Goal: Task Accomplishment & Management: Manage account settings

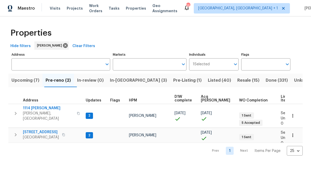
click at [61, 82] on span "Pre-reno (2)" at bounding box center [58, 80] width 25 height 7
click at [124, 80] on span "In-reno (3)" at bounding box center [138, 80] width 57 height 7
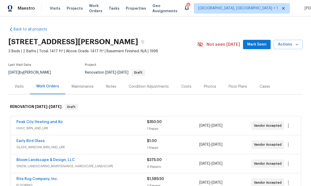
click at [259, 49] on button "Mark Seen" at bounding box center [257, 45] width 28 height 10
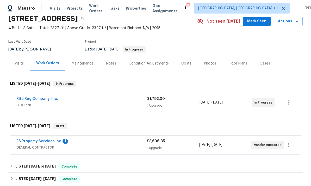
scroll to position [30, 0]
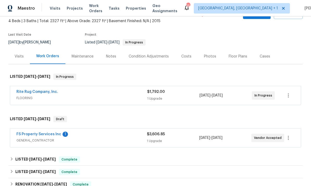
click at [45, 134] on link "FS Property Services Inc" at bounding box center [38, 135] width 45 height 4
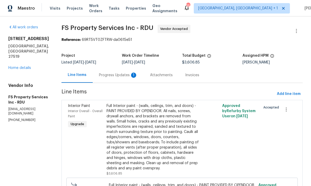
click at [122, 77] on div "Progress Updates 1" at bounding box center [118, 75] width 39 height 5
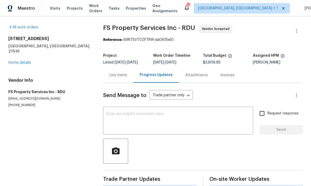
scroll to position [20, 0]
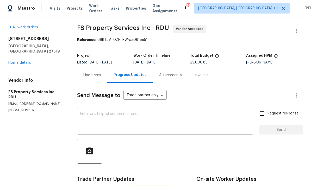
click at [102, 112] on textarea at bounding box center [165, 121] width 170 height 18
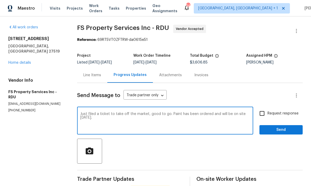
type textarea "Just filed a ticket to take off the market, good to go. Paint has been ordered …"
click at [262, 108] on input "Request response" at bounding box center [262, 113] width 11 height 11
checkbox input "true"
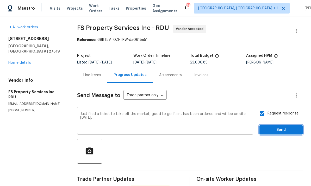
click at [286, 127] on span "Send" at bounding box center [281, 130] width 35 height 7
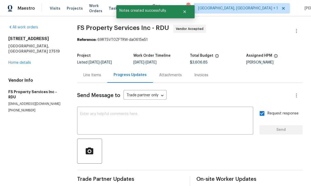
click at [27, 61] on link "Home details" at bounding box center [19, 63] width 23 height 4
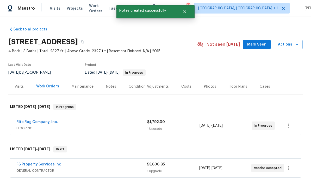
click at [48, 120] on link "Rite Rug Company, Inc." at bounding box center [37, 122] width 42 height 4
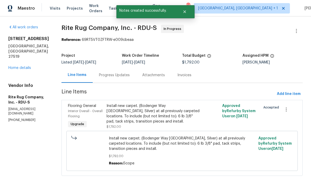
click at [118, 75] on div "Progress Updates" at bounding box center [114, 75] width 31 height 5
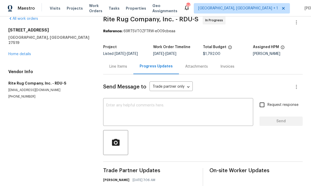
scroll to position [8, 0]
click at [115, 68] on div "Line Items" at bounding box center [118, 66] width 18 height 5
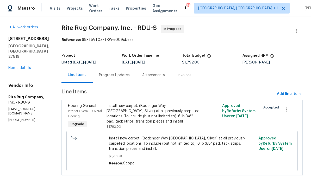
click at [155, 113] on div "Install new carpet. (Bodenger Way 945 Winter Ash, Silver) at all previously car…" at bounding box center [153, 113] width 93 height 21
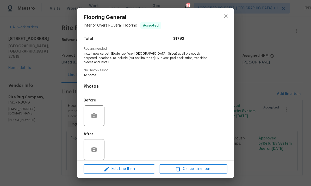
scroll to position [45, 0]
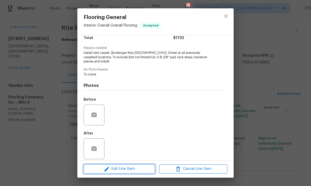
click at [138, 166] on button "Edit Line Item" at bounding box center [119, 169] width 71 height 9
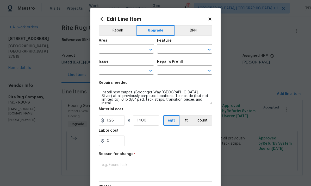
type input "Interior Overall"
type input "Overall Flooring"
type input "Flooring General"
type input "Carpet LVL 1 - Bodenger Way (Silver) $1.28"
click at [212, 17] on icon at bounding box center [210, 19] width 5 height 5
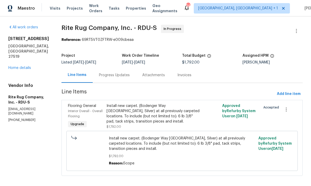
click at [121, 74] on div "Progress Updates" at bounding box center [114, 75] width 31 height 5
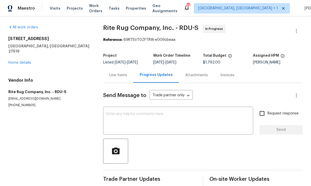
click at [123, 114] on textarea at bounding box center [178, 121] width 144 height 18
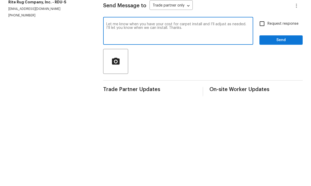
type textarea "Let me know when you have your cost for carpet install and I’ll adjust as neede…"
click at [261, 108] on input "Request response" at bounding box center [262, 113] width 11 height 11
checkbox input "true"
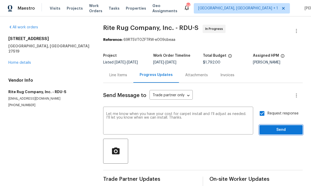
click at [280, 127] on span "Send" at bounding box center [281, 130] width 35 height 7
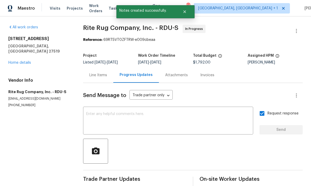
click at [27, 61] on link "Home details" at bounding box center [19, 63] width 23 height 4
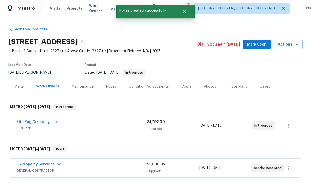
click at [45, 163] on link "FS Property Services Inc" at bounding box center [38, 165] width 45 height 4
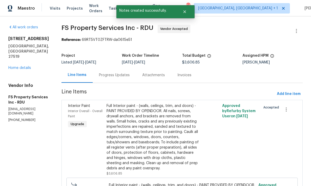
click at [123, 75] on div "Progress Updates" at bounding box center [114, 75] width 31 height 5
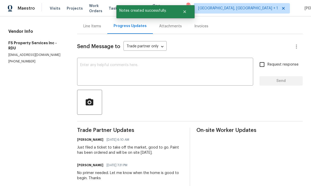
scroll to position [49, 0]
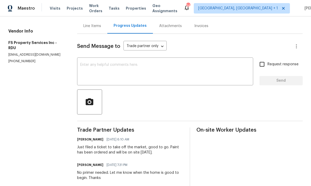
click at [113, 71] on textarea at bounding box center [165, 72] width 170 height 18
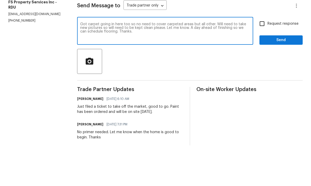
click at [211, 63] on textarea "Got carpet going in here too so no need to cover carpeted areas but all other. …" at bounding box center [165, 72] width 170 height 18
click at [84, 63] on textarea "Got carpet going in here too so no need to cover carpeted areas but all others …" at bounding box center [165, 72] width 170 height 18
click at [228, 63] on textarea "Got carpet going in here too so no need to cover carpeted areas but all others …" at bounding box center [165, 72] width 170 height 18
type textarea "Got carpet going in here too so no need to cover carpeted areas but all others …"
click at [262, 59] on input "Request response" at bounding box center [262, 64] width 11 height 11
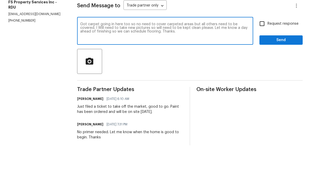
checkbox input "true"
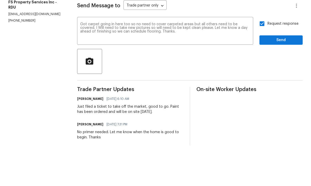
scroll to position [20, 0]
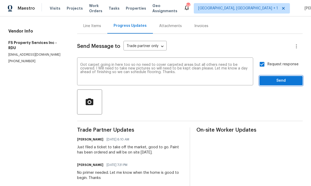
click at [279, 78] on span "Send" at bounding box center [281, 81] width 35 height 7
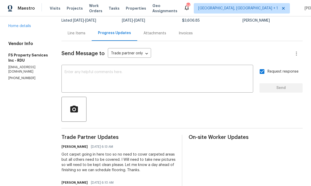
scroll to position [42, 0]
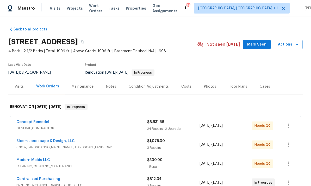
click at [35, 121] on link "Concept Remodel" at bounding box center [32, 122] width 33 height 4
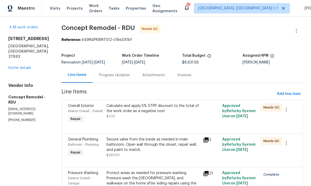
click at [100, 74] on div "Progress Updates" at bounding box center [114, 75] width 31 height 5
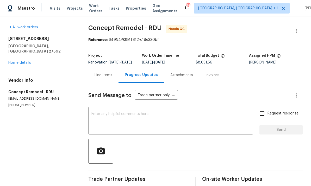
click at [22, 61] on link "Home details" at bounding box center [19, 63] width 23 height 4
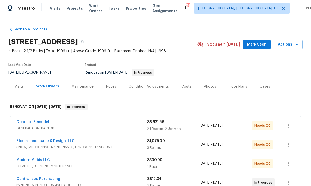
click at [40, 120] on link "Concept Remodel" at bounding box center [32, 122] width 33 height 4
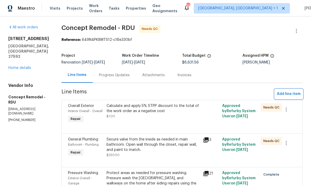
click at [287, 92] on span "Add line item" at bounding box center [289, 94] width 24 height 7
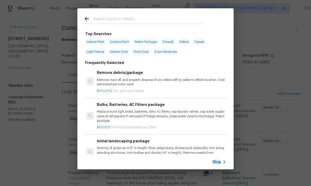
click at [110, 18] on input "text" at bounding box center [148, 20] width 110 height 8
type input "Cabinets"
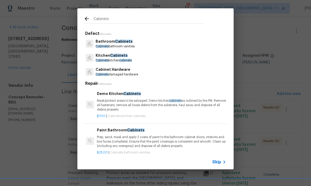
click at [120, 55] on span "Cabinets" at bounding box center [118, 56] width 17 height 4
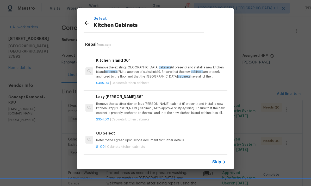
scroll to position [500, 1]
click at [110, 158] on h6 "Add a Task" at bounding box center [160, 161] width 129 height 6
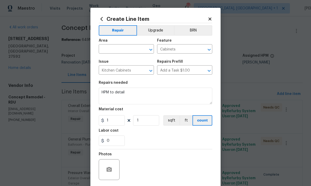
click at [120, 49] on input "text" at bounding box center [119, 50] width 41 height 8
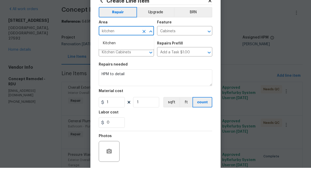
scroll to position [18, 0]
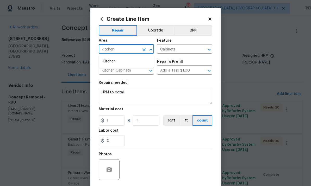
type input "kitchen"
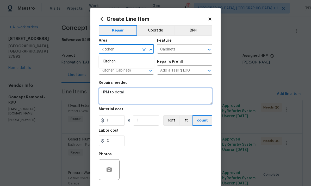
click at [131, 94] on textarea "HPM to detail" at bounding box center [156, 96] width 114 height 17
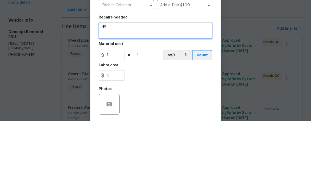
type textarea "H"
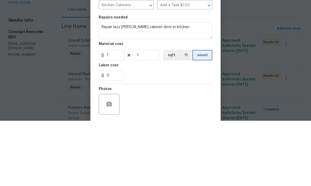
scroll to position [20, 0]
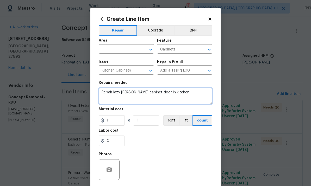
type textarea "Repair lazy Susan cabinet door in kitchen."
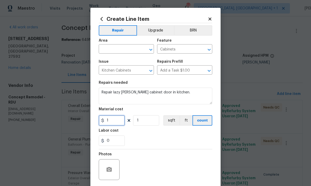
click at [119, 121] on input "1" at bounding box center [112, 120] width 26 height 10
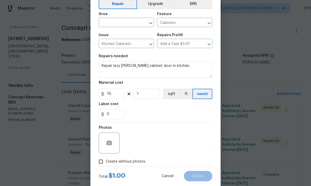
scroll to position [26, 0]
type input "75"
click at [102, 166] on input "Create without photos" at bounding box center [101, 162] width 10 height 10
checkbox input "true"
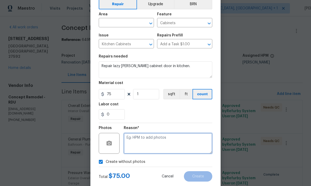
click at [139, 138] on textarea at bounding box center [168, 143] width 89 height 21
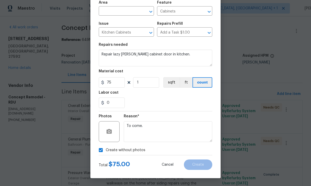
scroll to position [39, 0]
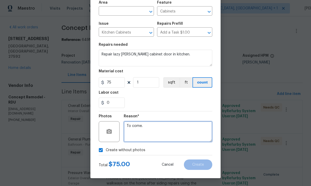
click at [159, 128] on textarea "To come." at bounding box center [168, 131] width 89 height 21
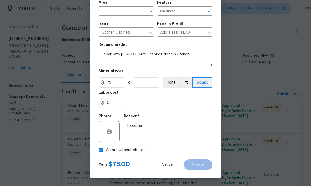
scroll to position [33, 0]
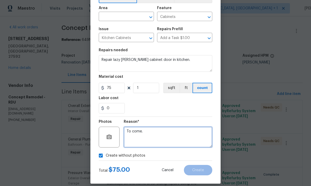
type textarea "To come."
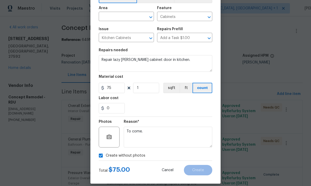
click at [109, 15] on input "text" at bounding box center [119, 17] width 41 height 8
click at [109, 44] on li "Kitchen" at bounding box center [126, 48] width 55 height 9
type input "Kitchen"
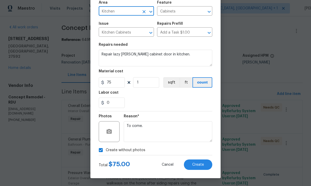
scroll to position [39, 0]
click at [202, 168] on button "Create" at bounding box center [198, 165] width 28 height 10
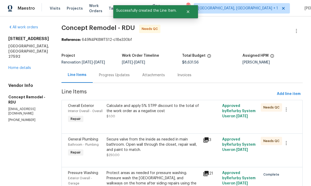
scroll to position [0, 0]
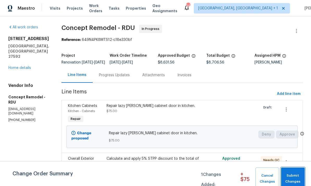
click at [296, 177] on span "Submit Changes" at bounding box center [293, 179] width 18 height 12
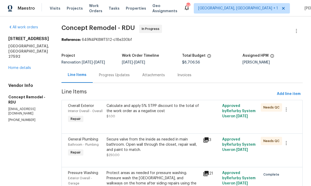
click at [99, 75] on div "Progress Updates" at bounding box center [114, 75] width 31 height 5
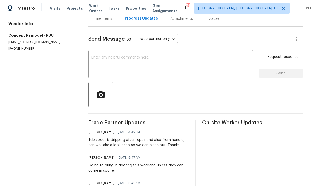
scroll to position [55, 0]
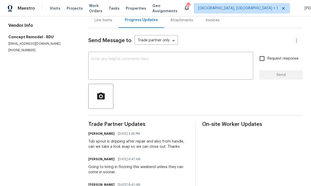
click at [109, 61] on textarea at bounding box center [170, 66] width 159 height 18
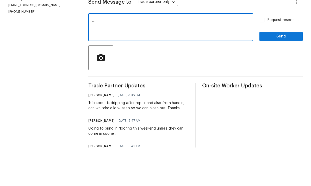
type textarea "O"
type textarea "The cabinet door is off alignment after clean, GC to look at this as well as pl…"
click at [262, 53] on input "Request response" at bounding box center [262, 58] width 11 height 11
checkbox input "true"
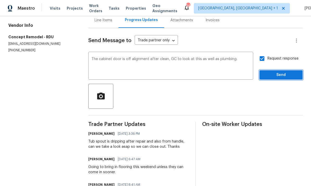
click at [287, 72] on span "Send" at bounding box center [281, 75] width 35 height 7
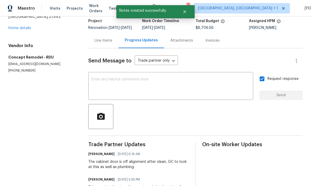
scroll to position [36, 0]
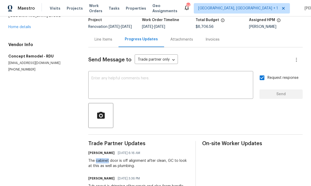
click at [113, 77] on textarea at bounding box center [170, 86] width 159 height 18
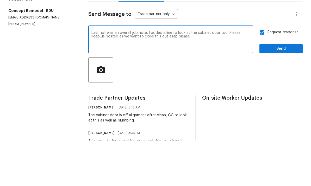
scroll to position [20, 0]
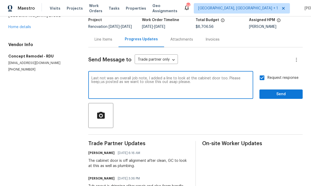
click at [106, 77] on textarea "Last not was an overall job note, I added a line to look at the cabinet door to…" at bounding box center [170, 86] width 159 height 18
type textarea "Last note was an overall job note, I added a line to look at the cabinet door t…"
click at [277, 91] on span "Send" at bounding box center [281, 94] width 35 height 7
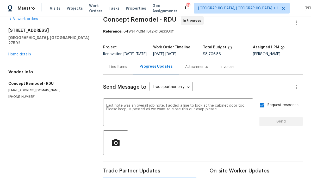
scroll to position [0, 0]
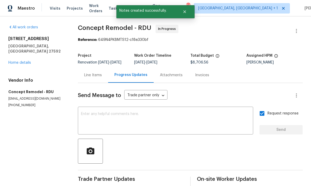
click at [26, 61] on link "Home details" at bounding box center [19, 63] width 23 height 4
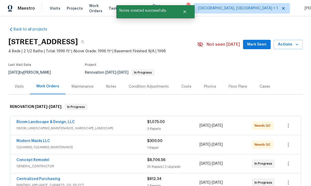
click at [110, 79] on div "Notes" at bounding box center [111, 86] width 23 height 15
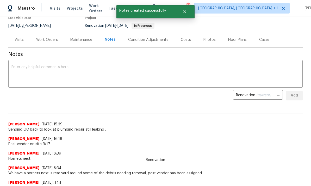
scroll to position [48, 0]
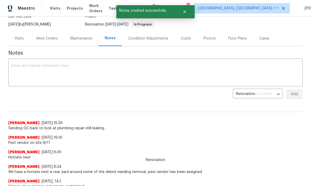
click at [45, 65] on textarea at bounding box center [155, 73] width 288 height 18
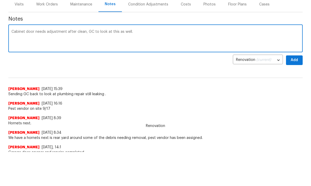
type textarea "Cabinet door needs adjustment after clean, GC to look at this as well."
click at [295, 91] on span "Add" at bounding box center [294, 94] width 8 height 7
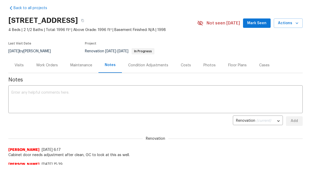
scroll to position [9, 0]
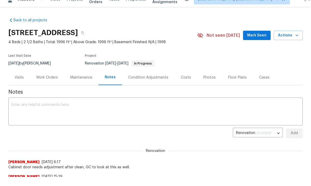
click at [51, 73] on div "Work Orders" at bounding box center [47, 77] width 34 height 15
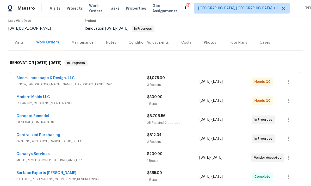
scroll to position [37, 0]
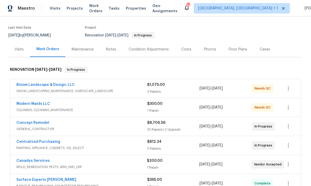
click at [110, 47] on div "Notes" at bounding box center [111, 49] width 10 height 5
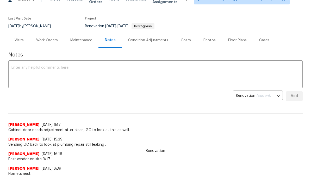
click at [37, 66] on textarea at bounding box center [155, 75] width 288 height 18
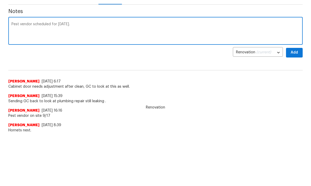
type textarea "Pest vendor scheduled for today."
click at [294, 93] on span "Add" at bounding box center [294, 96] width 8 height 7
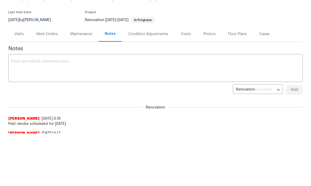
click at [50, 35] on div "Work Orders" at bounding box center [47, 34] width 22 height 5
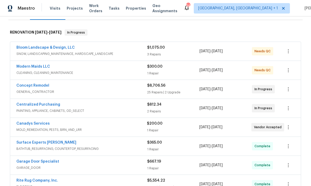
scroll to position [80, 0]
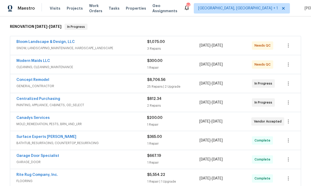
click at [39, 116] on link "Canadys Services" at bounding box center [32, 118] width 33 height 4
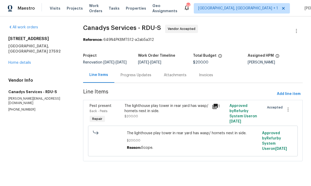
click at [134, 78] on div "Progress Updates" at bounding box center [136, 75] width 31 height 5
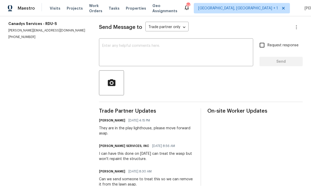
scroll to position [15, 0]
click at [124, 44] on textarea at bounding box center [176, 53] width 148 height 18
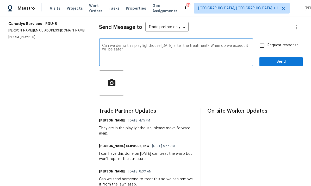
type textarea "Can we demo this play lighthouse today after the treatment? When do we expect i…"
click at [263, 40] on input "Request response" at bounding box center [262, 45] width 11 height 11
checkbox input "true"
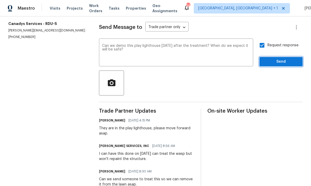
click at [287, 59] on span "Send" at bounding box center [281, 62] width 35 height 7
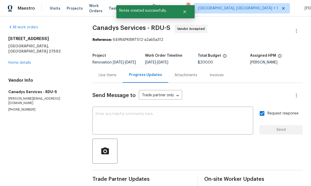
click at [23, 61] on link "Home details" at bounding box center [19, 63] width 23 height 4
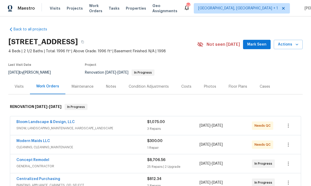
click at [58, 120] on link "Bloom Landscape & Design, LLC" at bounding box center [45, 122] width 58 height 4
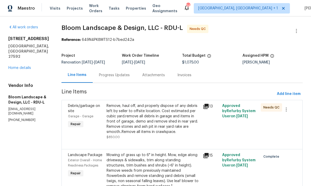
click at [116, 73] on div "Progress Updates" at bounding box center [114, 75] width 31 height 5
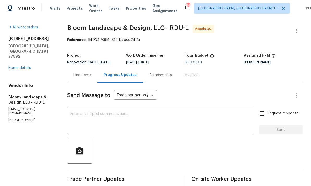
click at [24, 66] on link "Home details" at bounding box center [19, 68] width 23 height 4
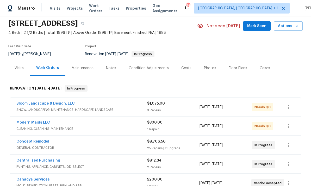
scroll to position [20, 0]
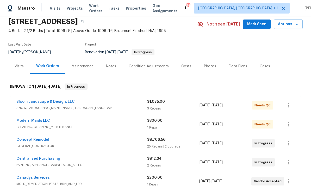
click at [43, 141] on link "Concept Remodel" at bounding box center [32, 140] width 33 height 4
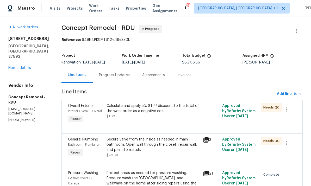
click at [101, 78] on div "Progress Updates" at bounding box center [114, 74] width 43 height 15
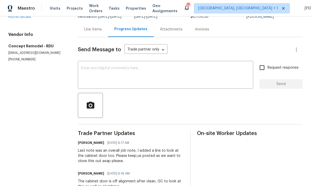
scroll to position [46, 0]
click at [108, 79] on textarea at bounding box center [165, 76] width 169 height 18
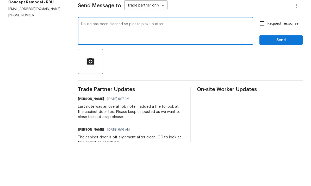
type textarea "House has been cleaned so please pick up after."
click at [266, 63] on input "Request response" at bounding box center [262, 68] width 11 height 11
checkbox input "true"
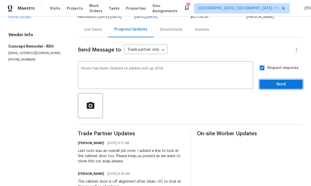
click at [282, 81] on span "Send" at bounding box center [281, 84] width 35 height 7
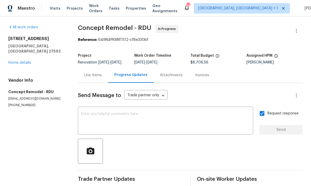
scroll to position [0, 0]
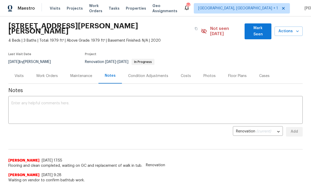
scroll to position [17, 0]
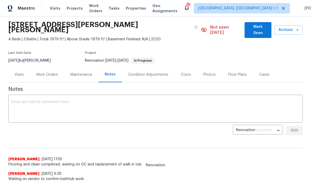
click at [50, 72] on div "Work Orders" at bounding box center [47, 74] width 22 height 5
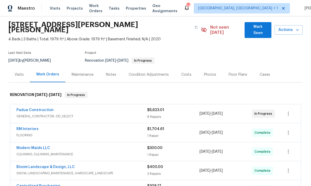
click at [42, 108] on link "Padua Construction" at bounding box center [34, 110] width 37 height 4
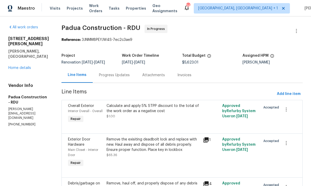
click at [23, 70] on link "Home details" at bounding box center [19, 68] width 23 height 4
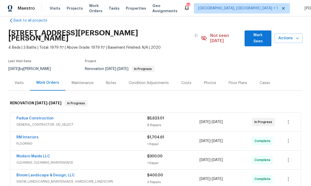
scroll to position [14, 0]
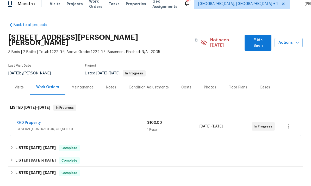
scroll to position [9, 0]
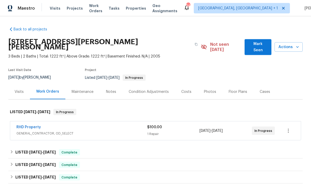
click at [25, 126] on link "RHD Property" at bounding box center [28, 128] width 24 height 4
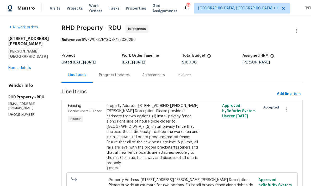
click at [124, 74] on div "Progress Updates" at bounding box center [114, 75] width 31 height 5
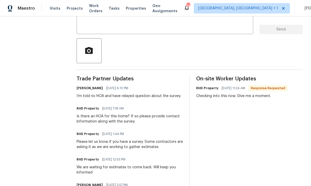
scroll to position [103, 0]
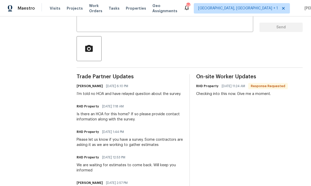
click at [108, 22] on textarea at bounding box center [165, 19] width 170 height 18
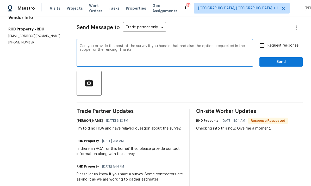
scroll to position [66, 0]
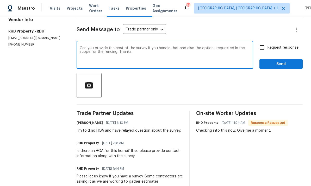
type textarea "Can you provide the cost of the survey if you handle that and also the options …"
click at [264, 47] on input "Request response" at bounding box center [262, 47] width 11 height 11
checkbox input "true"
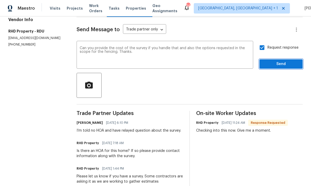
click at [283, 64] on span "Send" at bounding box center [281, 64] width 35 height 7
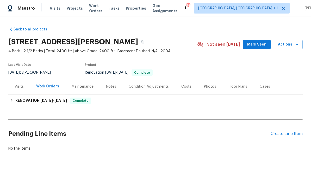
click at [110, 83] on div "Notes" at bounding box center [111, 86] width 23 height 15
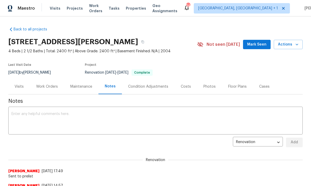
click at [52, 85] on div "Work Orders" at bounding box center [47, 86] width 22 height 5
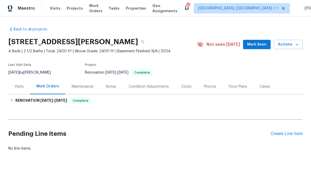
click at [112, 88] on div "Notes" at bounding box center [111, 86] width 10 height 5
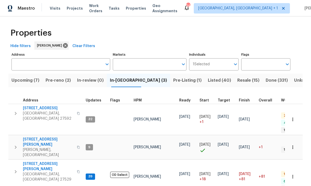
click at [60, 81] on span "Pre-reno (2)" at bounding box center [58, 80] width 25 height 7
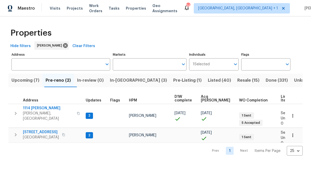
click at [126, 83] on span "In-reno (3)" at bounding box center [138, 80] width 57 height 7
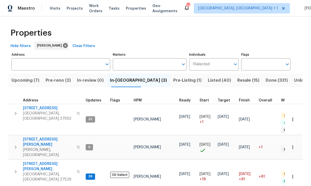
scroll to position [0, 0]
click at [57, 77] on span "Pre-reno (2)" at bounding box center [58, 80] width 25 height 7
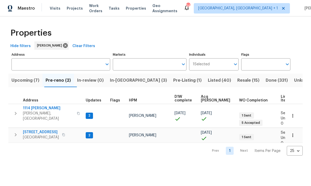
click at [37, 107] on span "1114 Noor Ln" at bounding box center [48, 108] width 51 height 5
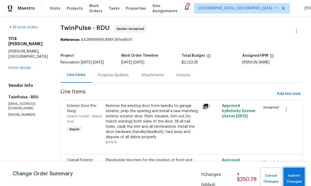
click at [294, 176] on span "Submit Changes" at bounding box center [294, 179] width 16 height 12
click at [296, 178] on span "Submit Changes" at bounding box center [294, 179] width 16 height 12
click at [27, 66] on link "Home details" at bounding box center [19, 68] width 23 height 4
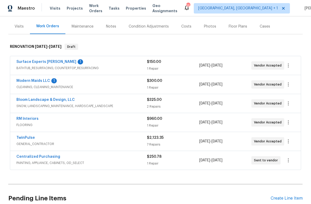
scroll to position [66, 0]
click at [40, 79] on link "Modern Maids LLC" at bounding box center [33, 81] width 34 height 4
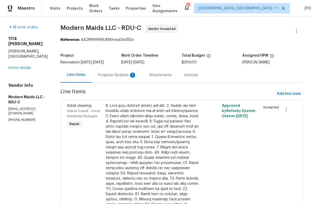
click at [124, 76] on div "Progress Updates 1" at bounding box center [117, 75] width 39 height 5
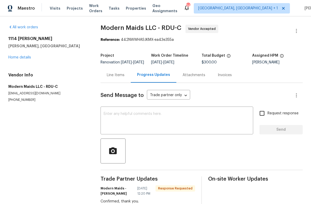
click at [21, 57] on link "Home details" at bounding box center [19, 58] width 23 height 4
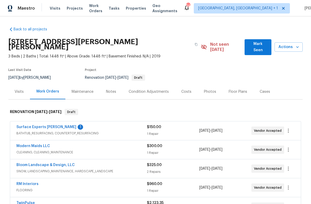
click at [42, 126] on link "Surface Experts [PERSON_NAME]" at bounding box center [46, 128] width 60 height 4
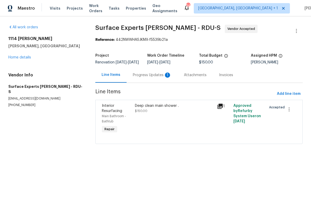
click at [148, 78] on div "Progress Updates 1" at bounding box center [152, 75] width 39 height 5
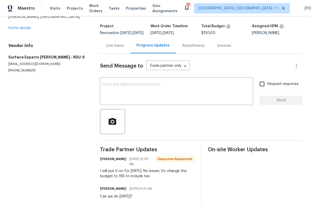
scroll to position [30, 0]
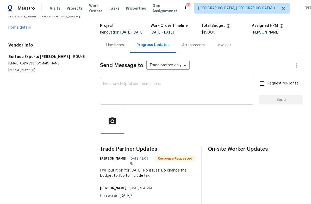
click at [114, 48] on div "Line Items" at bounding box center [115, 45] width 18 height 5
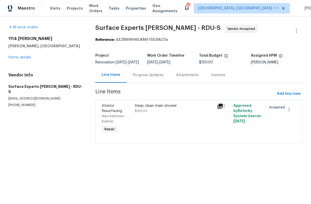
click at [149, 109] on div "Deep clean main shower ." at bounding box center [174, 105] width 79 height 5
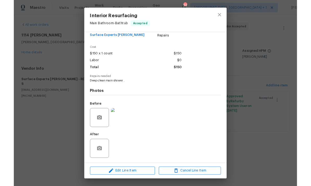
scroll to position [11, 0]
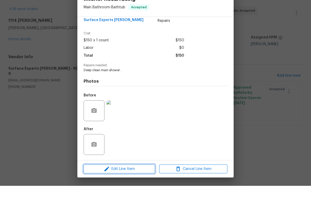
click at [131, 184] on span "Edit Line Item" at bounding box center [119, 187] width 68 height 7
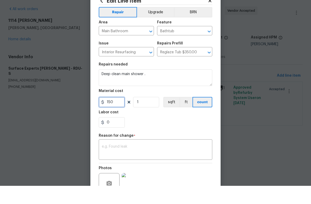
click at [119, 115] on input "150" at bounding box center [112, 120] width 26 height 10
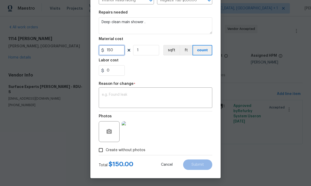
scroll to position [71, 0]
click at [117, 50] on input "150" at bounding box center [112, 50] width 26 height 10
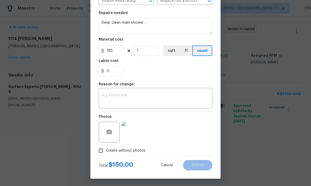
scroll to position [70, 0]
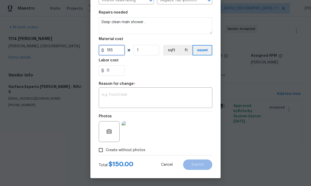
type input "185"
click at [125, 101] on textarea at bounding box center [155, 98] width 107 height 11
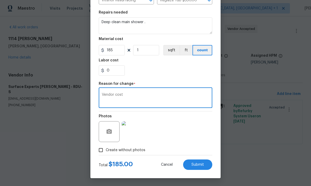
type textarea "Vendor cost"
click at [199, 169] on button "Submit" at bounding box center [197, 165] width 29 height 10
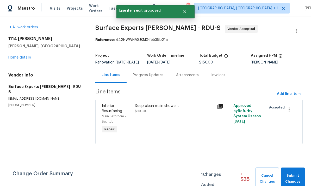
scroll to position [0, 0]
click at [298, 174] on span "Submit Changes" at bounding box center [293, 179] width 18 height 12
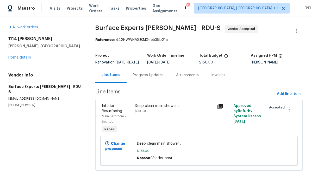
click at [24, 57] on link "Home details" at bounding box center [19, 58] width 23 height 4
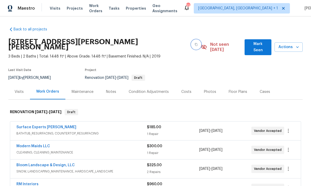
click at [195, 43] on icon "button" at bounding box center [196, 44] width 3 height 3
click at [255, 47] on span "Mark Seen" at bounding box center [258, 47] width 18 height 13
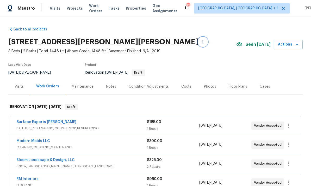
click at [201, 43] on icon "button" at bounding box center [202, 41] width 3 height 3
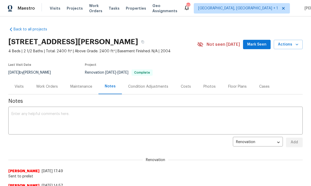
click at [212, 88] on div "Photos" at bounding box center [209, 86] width 12 height 5
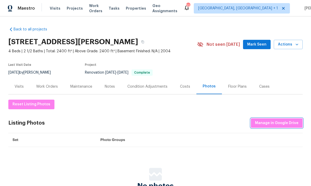
click at [274, 124] on span "Manage in Google Drive" at bounding box center [276, 123] width 43 height 7
click at [281, 126] on span "Manage in Google Drive" at bounding box center [276, 123] width 43 height 7
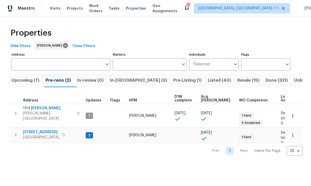
click at [123, 78] on span "In-[GEOGRAPHIC_DATA] (3)" at bounding box center [138, 80] width 57 height 7
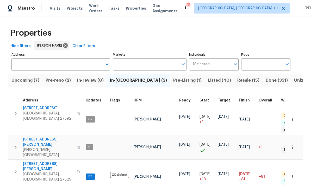
click span "Upcoming (7)"
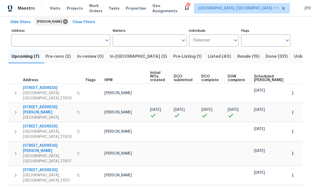
scroll to position [25, 0]
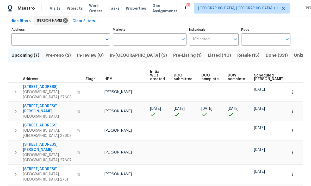
click span "[STREET_ADDRESS][PERSON_NAME]"
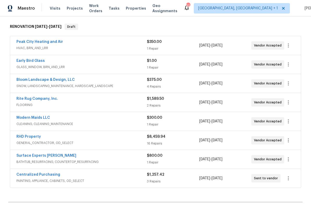
scroll to position [80, 0]
click at [36, 61] on link "Early Bird Glass" at bounding box center [30, 61] width 28 height 4
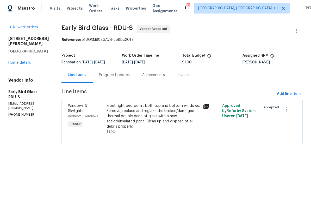
click at [119, 72] on div "Progress Updates" at bounding box center [114, 74] width 43 height 15
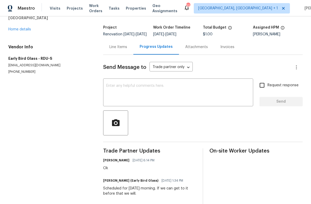
scroll to position [28, 0]
click at [28, 28] on link "Home details" at bounding box center [19, 29] width 23 height 4
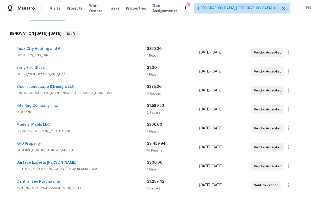
scroll to position [77, 0]
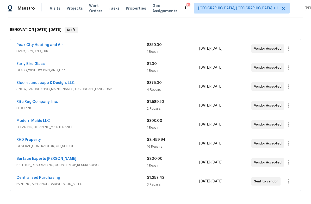
click at [56, 83] on link "Bloom Landscape & Design, LLC" at bounding box center [45, 83] width 58 height 4
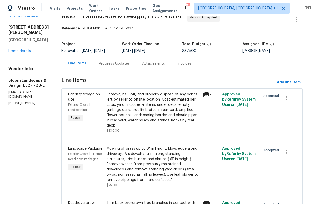
scroll to position [14, 0]
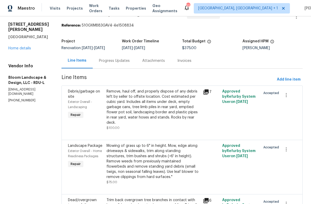
click at [119, 60] on div "Progress Updates" at bounding box center [114, 60] width 31 height 5
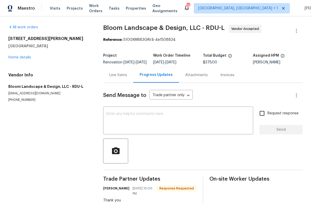
click at [42, 171] on section "All work orders [STREET_ADDRESS][PERSON_NAME] Home details Vendor Info Bloom La…" at bounding box center [49, 130] width 82 height 210
click at [17, 65] on div "All work orders [STREET_ADDRESS][PERSON_NAME] Home details Vendor Info Bloom La…" at bounding box center [49, 64] width 82 height 78
click at [30, 57] on link "Home details" at bounding box center [19, 58] width 23 height 4
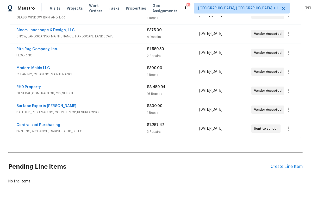
scroll to position [130, 0]
click at [47, 105] on link "Surface Experts [PERSON_NAME]" at bounding box center [46, 106] width 60 height 4
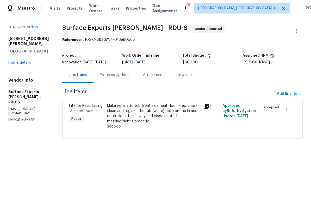
click at [122, 76] on div "Progress Updates" at bounding box center [115, 75] width 31 height 5
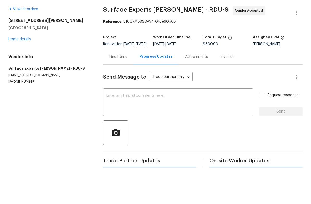
scroll to position [13, 0]
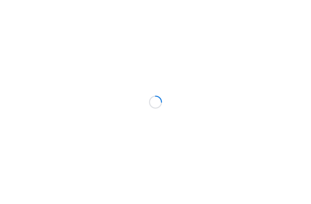
scroll to position [18, 0]
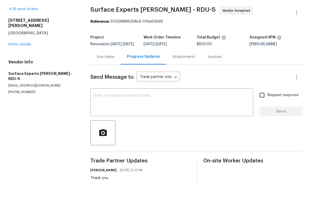
click at [22, 61] on link "Home details" at bounding box center [19, 63] width 23 height 4
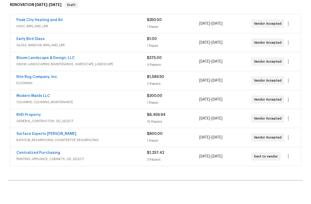
scroll to position [86, 0]
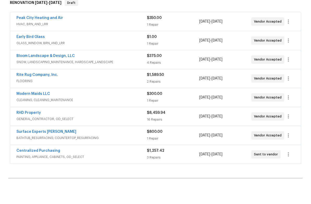
click at [32, 129] on link "RHD Property" at bounding box center [28, 131] width 24 height 4
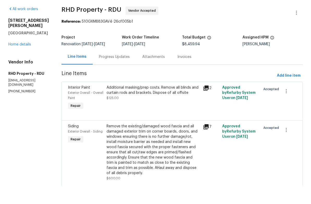
click at [123, 73] on div "Progress Updates" at bounding box center [114, 75] width 31 height 5
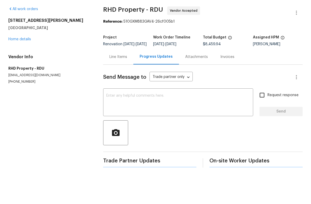
click at [125, 108] on div "x ​" at bounding box center [178, 121] width 150 height 27
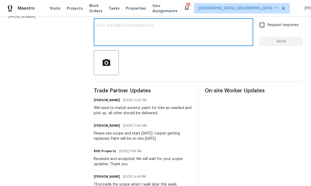
scroll to position [88, 0]
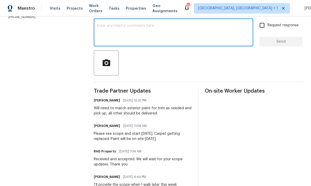
click at [127, 24] on textarea at bounding box center [173, 33] width 153 height 18
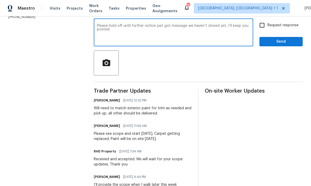
type textarea "Please hold off until further notice just got message we haven’t closed yet, I’…"
click at [261, 20] on input "Request response" at bounding box center [262, 25] width 11 height 11
checkbox input "true"
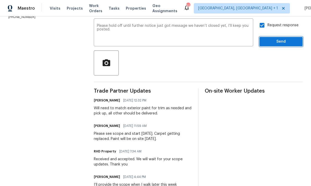
click at [284, 39] on span "Send" at bounding box center [281, 42] width 35 height 7
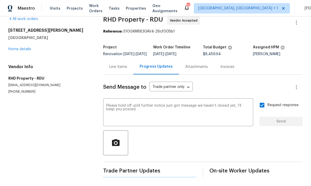
scroll to position [0, 0]
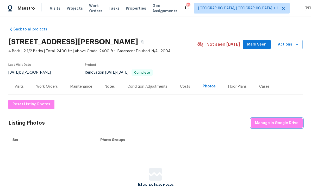
click at [278, 119] on button "Manage in Google Drive" at bounding box center [277, 123] width 52 height 10
